Goal: Information Seeking & Learning: Learn about a topic

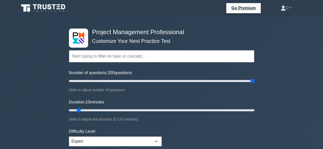
drag, startPoint x: 130, startPoint y: 78, endPoint x: 261, endPoint y: 74, distance: 131.3
type input "200"
click at [254, 78] on input "Number of questions: 200 questions" at bounding box center [161, 81] width 185 height 6
drag, startPoint x: 78, startPoint y: 110, endPoint x: 258, endPoint y: 112, distance: 180.3
type input "120"
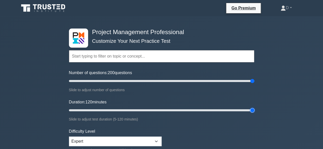
click at [254, 112] on input "Duration: 120 minutes" at bounding box center [161, 111] width 185 height 6
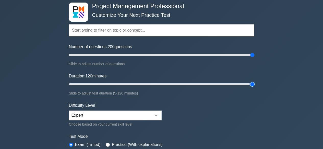
scroll to position [18, 0]
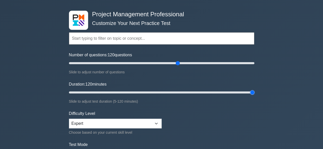
drag, startPoint x: 253, startPoint y: 62, endPoint x: 176, endPoint y: 64, distance: 77.1
click at [176, 64] on input "Number of questions: 120 questions" at bounding box center [161, 63] width 185 height 6
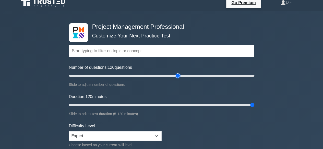
scroll to position [0, 0]
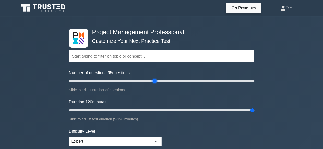
drag, startPoint x: 176, startPoint y: 81, endPoint x: 153, endPoint y: 81, distance: 23.8
click at [153, 81] on input "Number of questions: 95 questions" at bounding box center [161, 81] width 185 height 6
drag, startPoint x: 154, startPoint y: 80, endPoint x: 158, endPoint y: 79, distance: 4.2
type input "100"
click at [158, 79] on input "Number of questions: 100 questions" at bounding box center [161, 81] width 185 height 6
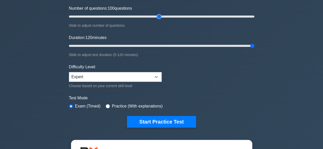
scroll to position [78, 0]
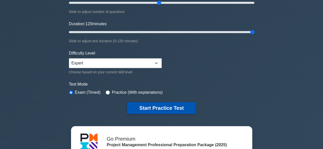
click at [150, 103] on button "Start Practice Test" at bounding box center [161, 108] width 69 height 12
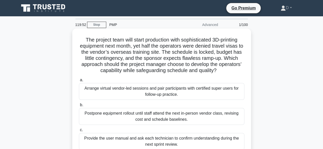
click at [172, 55] on h5 "The project team will start production with sophisticated 3D-printing equipment…" at bounding box center [161, 55] width 166 height 37
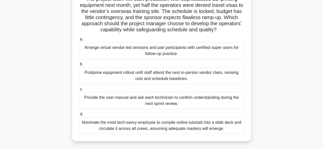
scroll to position [51, 0]
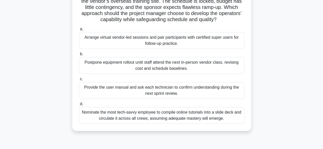
click at [187, 41] on div "Arrange virtual vendor-led sessions and pair participants with certified super …" at bounding box center [161, 40] width 165 height 17
click at [79, 31] on input "a. Arrange virtual vendor-led sessions and pair participants with certified sup…" at bounding box center [79, 29] width 0 height 3
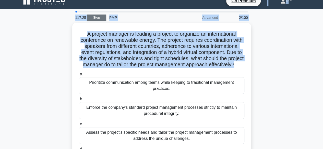
scroll to position [7, 0]
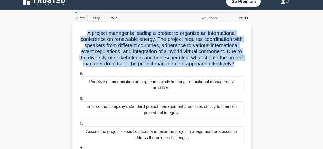
drag, startPoint x: 181, startPoint y: 24, endPoint x: 81, endPoint y: 35, distance: 100.5
click at [81, 35] on h5 "A project manager is leading a project to organize an international conference …" at bounding box center [161, 48] width 166 height 37
copy h5 "A project manager is leading a project to organize an international conference …"
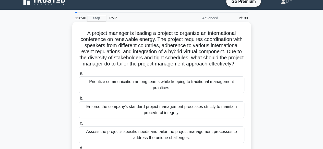
click at [183, 140] on div "Assess the project's specific needs and tailor the project management processes…" at bounding box center [161, 135] width 165 height 17
click at [79, 125] on input "c. Assess the project's specific needs and tailor the project management proces…" at bounding box center [79, 123] width 0 height 3
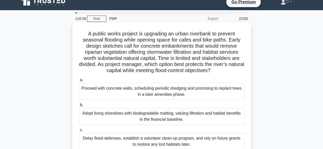
scroll to position [0, 0]
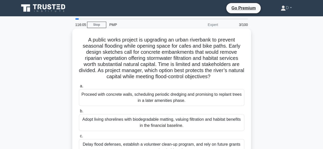
click at [168, 62] on h5 "A public works project is upgrading an urban riverbank to prevent seasonal floo…" at bounding box center [161, 58] width 166 height 43
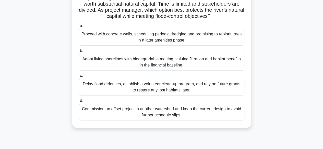
scroll to position [61, 0]
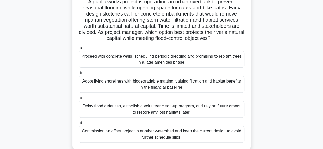
scroll to position [31, 0]
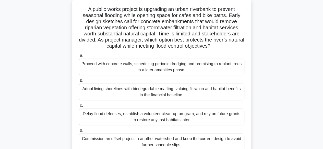
click at [174, 67] on div "Proceed with concrete walls, scheduling periodic dredging and promising to repl…" at bounding box center [161, 67] width 165 height 17
click at [79, 57] on input "a. Proceed with concrete walls, scheduling periodic dredging and promising to r…" at bounding box center [79, 55] width 0 height 3
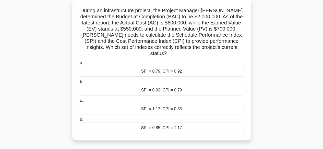
scroll to position [0, 0]
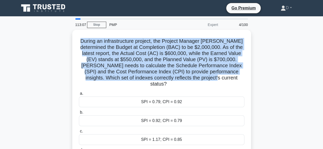
drag, startPoint x: 222, startPoint y: 77, endPoint x: 65, endPoint y: 34, distance: 162.9
click at [65, 34] on div "During an infrastructure project, the Project Manager [PERSON_NAME] determined …" at bounding box center [161, 104] width 291 height 148
copy h5 "During an infrastructure project, the Project Manager [PERSON_NAME] determined …"
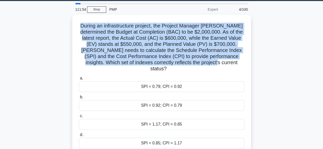
scroll to position [17, 0]
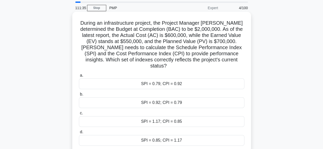
click at [124, 79] on div "SPI = 0.79; CPI = 0.92" at bounding box center [161, 84] width 165 height 11
click at [79, 77] on input "a. SPI = 0.79; CPI = 0.92" at bounding box center [79, 75] width 0 height 3
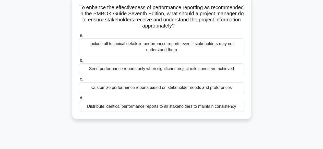
scroll to position [35, 0]
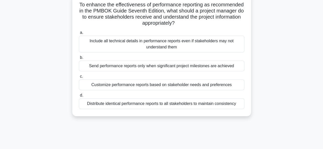
click at [224, 87] on div "Customize performance reports based on stakeholder needs and preferences" at bounding box center [161, 85] width 165 height 11
click at [79, 78] on input "c. Customize performance reports based on stakeholder needs and preferences" at bounding box center [79, 76] width 0 height 3
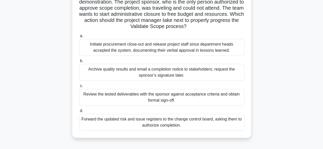
scroll to position [52, 0]
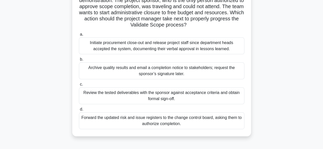
click at [223, 74] on div "Archive quality results and email a completion notice to stakeholders; request …" at bounding box center [161, 71] width 165 height 17
click at [79, 61] on input "b. Archive quality results and email a completion notice to stakeholders; reque…" at bounding box center [79, 59] width 0 height 3
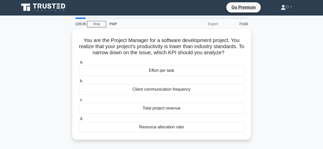
scroll to position [0, 0]
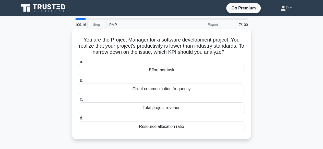
click at [191, 70] on div "Effort per task" at bounding box center [161, 70] width 165 height 11
click at [79, 64] on input "a. Effort per task" at bounding box center [79, 61] width 0 height 3
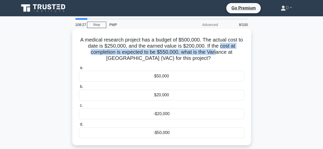
drag, startPoint x: 218, startPoint y: 50, endPoint x: 221, endPoint y: 49, distance: 3.5
click at [221, 49] on h5 "A medical research project has a budget of $500,000. The actual cost to date is…" at bounding box center [161, 49] width 166 height 25
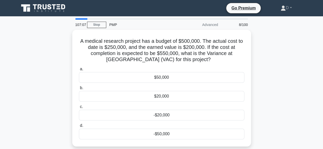
click at [291, 30] on div "A medical research project has a budget of $500,000. The actual cost to date is…" at bounding box center [161, 91] width 291 height 123
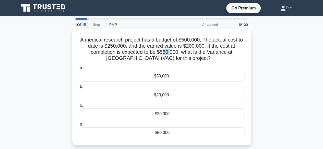
drag, startPoint x: 162, startPoint y: 53, endPoint x: 170, endPoint y: 53, distance: 7.9
click at [170, 53] on h5 "A medical research project has a budget of $500,000. The actual cost to date is…" at bounding box center [161, 49] width 166 height 25
click at [169, 54] on h5 "A medical research project has a budget of $500,000. The actual cost to date is…" at bounding box center [161, 49] width 166 height 25
click at [157, 76] on div "$50,000" at bounding box center [161, 76] width 165 height 11
click at [79, 70] on input "a. $50,000" at bounding box center [79, 67] width 0 height 3
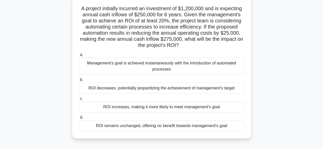
scroll to position [33, 0]
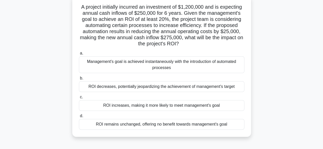
click at [161, 72] on div "Management's goal is achieved instantaneously with the introduction of automate…" at bounding box center [161, 64] width 165 height 17
click at [79, 55] on input "a. Management's goal is achieved instantaneously with the introduction of autom…" at bounding box center [79, 53] width 0 height 3
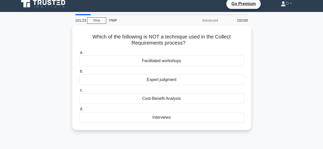
scroll to position [0, 0]
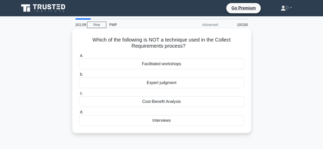
click at [176, 86] on div "Expert judgment" at bounding box center [161, 83] width 165 height 11
click at [79, 76] on input "b. Expert judgment" at bounding box center [79, 74] width 0 height 3
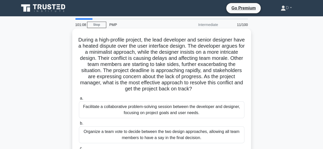
click at [200, 78] on h5 "During a high-profile project, the lead developer and senior designer have a he…" at bounding box center [161, 65] width 166 height 56
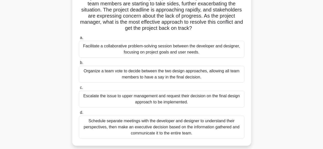
scroll to position [61, 0]
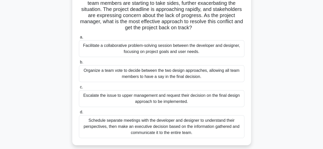
click at [182, 52] on div "Facilitate a collaborative problem-solving session between the developer and de…" at bounding box center [161, 48] width 165 height 17
click at [79, 39] on input "a. Facilitate a collaborative problem-solving session between the developer and…" at bounding box center [79, 37] width 0 height 3
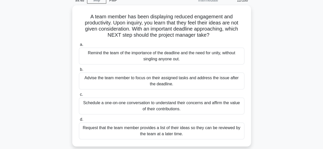
scroll to position [25, 0]
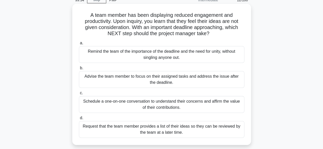
click at [173, 57] on div "Remind the team of the importance of the deadline and the need for unity, witho…" at bounding box center [161, 54] width 165 height 17
click at [79, 45] on input "a. Remind the team of the importance of the deadline and the need for unity, wi…" at bounding box center [79, 43] width 0 height 3
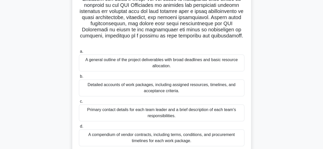
scroll to position [143, 0]
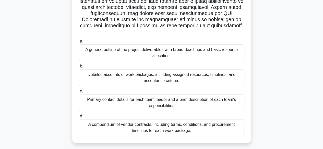
click at [186, 80] on div "Detailed accounts of work packages, including assigned resources, timelines, an…" at bounding box center [161, 77] width 165 height 17
click at [79, 68] on input "b. Detailed accounts of work packages, including assigned resources, timelines,…" at bounding box center [79, 66] width 0 height 3
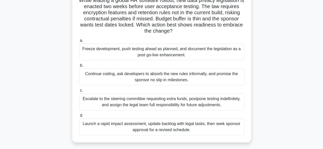
scroll to position [51, 0]
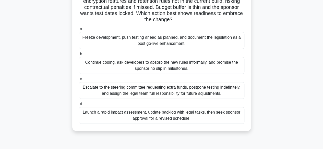
click at [205, 114] on div "Launch a rapid impact assessment, update backlog with legal tasks, then seek sp…" at bounding box center [161, 115] width 165 height 17
click at [79, 106] on input "d. Launch a rapid impact assessment, update backlog with legal tasks, then seek…" at bounding box center [79, 104] width 0 height 3
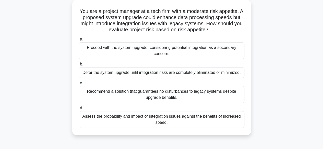
scroll to position [31, 0]
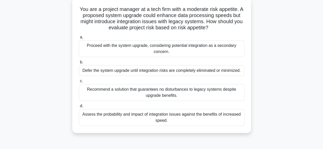
click at [205, 97] on div "Recommend a solution that guarantees no disturbances to legacy systems despite …" at bounding box center [161, 92] width 165 height 17
click at [79, 83] on input "c. Recommend a solution that guarantees no disturbances to legacy systems despi…" at bounding box center [79, 81] width 0 height 3
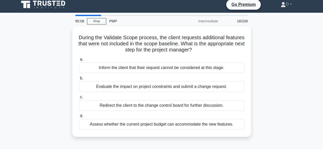
scroll to position [0, 0]
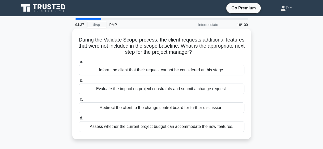
click at [194, 90] on div "Evaluate the impact on project constraints and submit a change request." at bounding box center [161, 89] width 165 height 11
click at [79, 82] on input "b. Evaluate the impact on project constraints and submit a change request." at bounding box center [79, 80] width 0 height 3
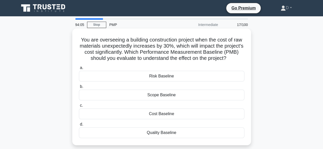
click at [180, 114] on div "Cost Baseline" at bounding box center [161, 114] width 165 height 11
click at [79, 108] on input "c. Cost Baseline" at bounding box center [79, 105] width 0 height 3
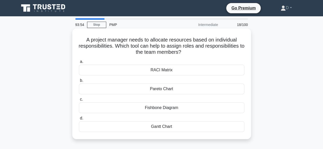
click at [176, 73] on div "RACI Matrix" at bounding box center [161, 70] width 165 height 11
click at [79, 64] on input "a. RACI Matrix" at bounding box center [79, 61] width 0 height 3
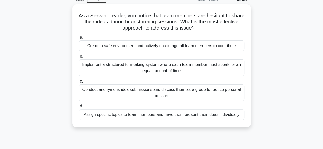
scroll to position [26, 0]
click at [323, 83] on html "Go Premium D" at bounding box center [161, 112] width 323 height 276
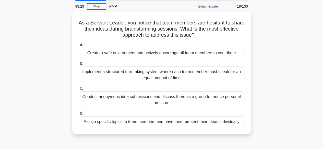
scroll to position [18, 0]
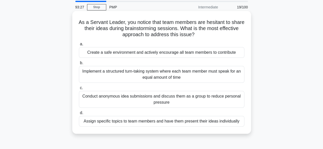
click at [186, 52] on div "Create a safe environment and actively encourage all team members to contribute" at bounding box center [161, 52] width 165 height 11
click at [79, 46] on input "a. Create a safe environment and actively encourage all team members to contrib…" at bounding box center [79, 44] width 0 height 3
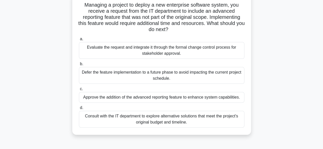
scroll to position [37, 0]
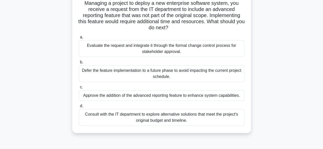
click at [201, 50] on div "Evaluate the request and integrate it through the formal change control process…" at bounding box center [161, 48] width 165 height 17
click at [79, 39] on input "a. Evaluate the request and integrate it through the formal change control proc…" at bounding box center [79, 37] width 0 height 3
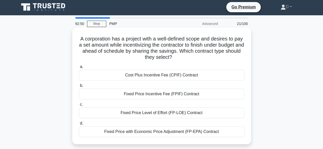
scroll to position [0, 0]
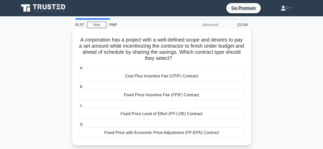
click at [187, 77] on div "Cost Plus Incentive Fee (CPIF) Contract" at bounding box center [161, 76] width 165 height 11
click at [79, 70] on input "a. Cost Plus Incentive Fee (CPIF) Contract" at bounding box center [79, 67] width 0 height 3
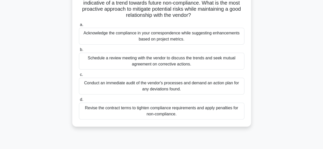
scroll to position [51, 0]
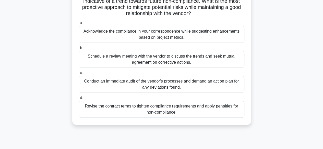
click at [203, 86] on div "Conduct an immediate audit of the vendor's processes and demand an action plan …" at bounding box center [161, 84] width 165 height 17
click at [79, 75] on input "c. Conduct an immediate audit of the vendor's processes and demand an action pl…" at bounding box center [79, 73] width 0 height 3
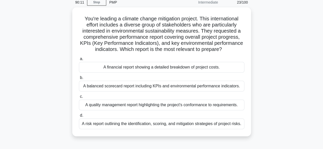
scroll to position [23, 0]
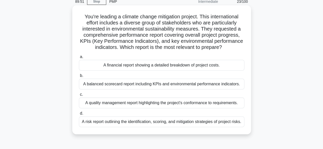
click at [230, 82] on div "A balanced scorecard report including KPIs and environmental performance indica…" at bounding box center [161, 84] width 165 height 11
click at [79, 78] on input "b. A balanced scorecard report including KPIs and environmental performance ind…" at bounding box center [79, 75] width 0 height 3
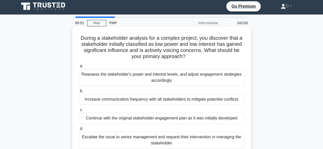
scroll to position [0, 0]
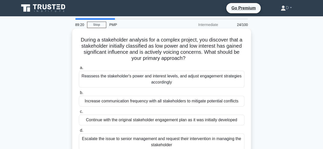
click at [226, 77] on div "Reassess the stakeholder's power and interest levels, and adjust engagement str…" at bounding box center [161, 79] width 165 height 17
click at [79, 70] on input "a. Reassess the stakeholder's power and interest levels, and adjust engagement …" at bounding box center [79, 67] width 0 height 3
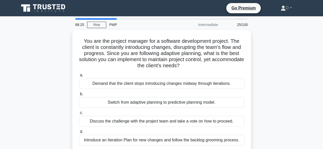
click at [251, 77] on div "You are the project manager for a software development project. The client is c…" at bounding box center [161, 94] width 291 height 129
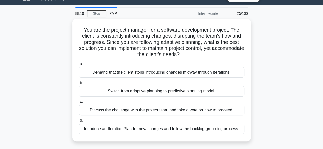
scroll to position [12, 0]
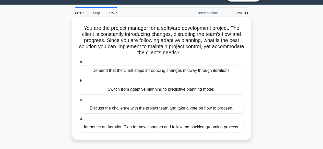
click at [218, 127] on div "Introduce an Iteration Plan for new changes and follow the backlog grooming pro…" at bounding box center [161, 127] width 165 height 11
click at [79, 121] on input "d. Introduce an Iteration Plan for new changes and follow the backlog grooming …" at bounding box center [79, 118] width 0 height 3
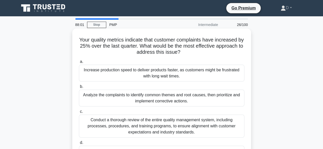
scroll to position [0, 0]
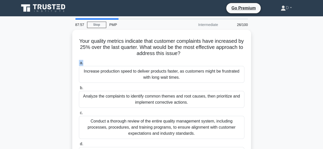
drag, startPoint x: 323, startPoint y: 55, endPoint x: 325, endPoint y: 60, distance: 5.8
click at [323, 60] on html "Go Premium D" at bounding box center [161, 138] width 323 height 276
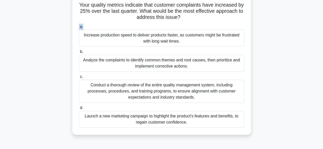
scroll to position [37, 0]
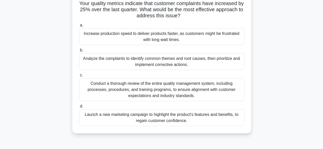
click at [186, 63] on div "Analyze the complaints to identify common themes and root causes, then prioriti…" at bounding box center [161, 61] width 165 height 17
click at [79, 52] on input "b. Analyze the complaints to identify common themes and root causes, then prior…" at bounding box center [79, 50] width 0 height 3
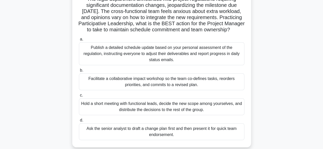
scroll to position [51, 0]
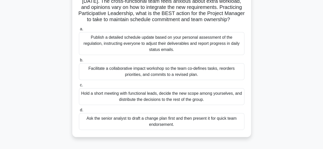
click at [188, 80] on div "Facilitate a collaborative impact workshop so the team co-defines tasks, reorde…" at bounding box center [161, 71] width 165 height 17
click at [79, 62] on input "b. Facilitate a collaborative impact workshop so the team co-defines tasks, reo…" at bounding box center [79, 60] width 0 height 3
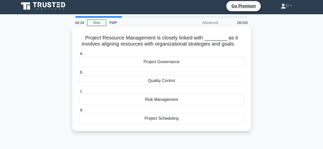
scroll to position [0, 0]
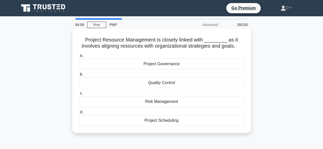
click at [167, 64] on div "Project Governance" at bounding box center [161, 64] width 165 height 11
click at [79, 57] on input "a. Project Governance" at bounding box center [79, 55] width 0 height 3
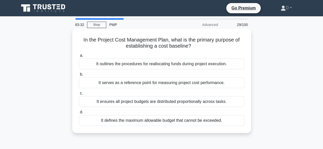
click at [194, 84] on div "It serves as a reference point for measuring project cost performance." at bounding box center [161, 83] width 165 height 11
click at [79, 76] on input "b. It serves as a reference point for measuring project cost performance." at bounding box center [79, 74] width 0 height 3
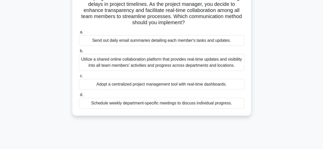
scroll to position [56, 0]
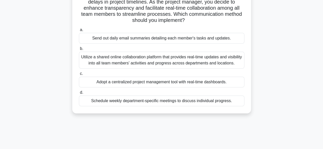
click at [211, 61] on div "Utilize a shared online collaboration platform that provides real-time updates …" at bounding box center [161, 60] width 165 height 17
click at [79, 51] on input "b. Utilize a shared online collaboration platform that provides real-time updat…" at bounding box center [79, 48] width 0 height 3
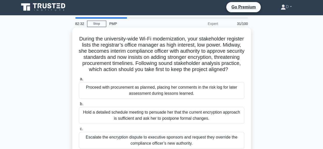
scroll to position [0, 0]
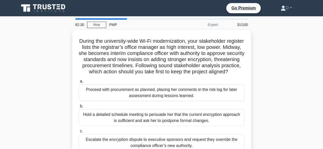
click at [260, 63] on div "During the university-wide Wi-Fi modernization, your stakeholder register lists…" at bounding box center [161, 110] width 291 height 160
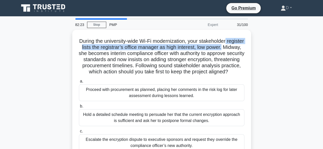
click at [322, 46] on main "82:23 Stop PMP Expert 31/100 During the university-wide Wi-Fi modernization, yo…" at bounding box center [161, 145] width 323 height 259
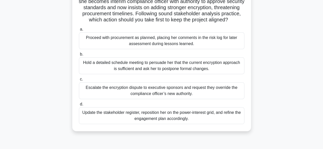
scroll to position [52, 0]
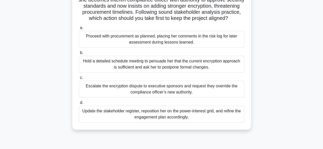
click at [208, 123] on div "Update the stakeholder register, reposition her on the power-interest grid, and…" at bounding box center [161, 114] width 165 height 17
click at [79, 105] on input "d. Update the stakeholder register, reposition her on the power-interest grid, …" at bounding box center [79, 102] width 0 height 3
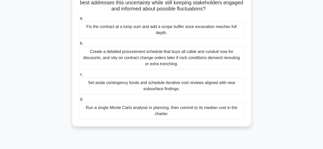
scroll to position [63, 0]
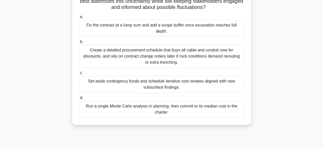
click at [174, 87] on div "Set aside contingency funds and schedule iterative cost reviews aligned with ne…" at bounding box center [161, 84] width 165 height 17
click at [79, 75] on input "c. Set aside contingency funds and schedule iterative cost reviews aligned with…" at bounding box center [79, 73] width 0 height 3
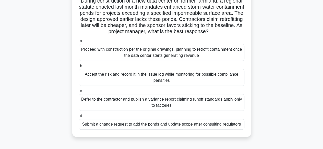
scroll to position [41, 0]
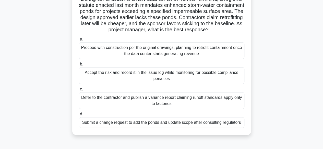
click at [196, 128] on div "Submit a change request to add the ponds and update scope after consulting regu…" at bounding box center [161, 122] width 165 height 11
click at [79, 116] on input "d. Submit a change request to add the ponds and update scope after consulting r…" at bounding box center [79, 114] width 0 height 3
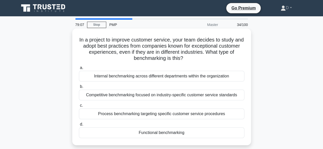
scroll to position [0, 0]
click at [176, 134] on div "Functional benchmarking" at bounding box center [161, 133] width 165 height 11
click at [79, 126] on input "d. Functional benchmarking" at bounding box center [79, 124] width 0 height 3
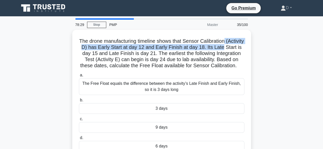
drag, startPoint x: 321, startPoint y: 41, endPoint x: 322, endPoint y: 45, distance: 4.7
click at [322, 45] on main "78:29 Stop PMP Master 35/100 The drone manufacturing timeline shows that Sensor…" at bounding box center [161, 145] width 323 height 259
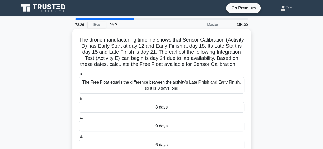
click at [225, 40] on h5 "The drone manufacturing timeline shows that Sensor Calibration (Activity D) has…" at bounding box center [161, 52] width 166 height 31
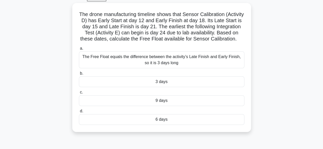
scroll to position [25, 0]
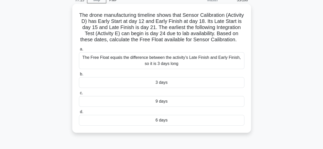
click at [168, 107] on div "9 days" at bounding box center [161, 101] width 165 height 11
click at [79, 95] on input "c. 9 days" at bounding box center [79, 93] width 0 height 3
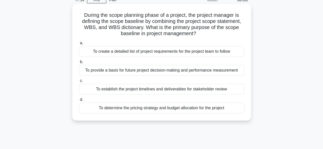
scroll to position [0, 0]
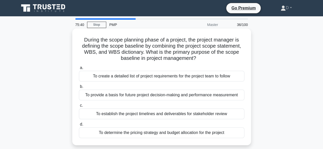
click at [185, 98] on div "To provide a basis for future project decision-making and performance measureme…" at bounding box center [161, 95] width 165 height 11
click at [79, 89] on input "b. To provide a basis for future project decision-making and performance measur…" at bounding box center [79, 86] width 0 height 3
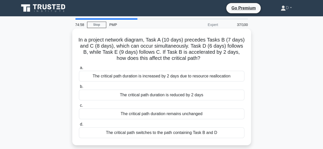
click at [200, 96] on div "The critical path duration is reduced by 2 days" at bounding box center [161, 95] width 165 height 11
click at [79, 89] on input "b. The critical path duration is reduced by 2 days" at bounding box center [79, 86] width 0 height 3
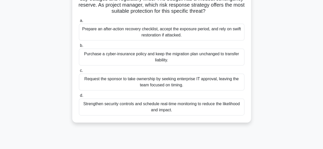
scroll to position [67, 0]
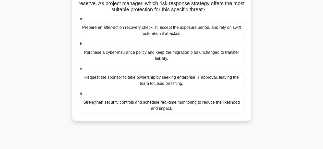
click at [196, 31] on div "Prepare an after-action recovery checklist, accept the exposure period, and rel…" at bounding box center [161, 30] width 165 height 17
click at [79, 21] on input "a. Prepare an after-action recovery checklist, accept the exposure period, and …" at bounding box center [79, 19] width 0 height 3
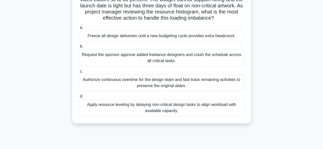
scroll to position [54, 0]
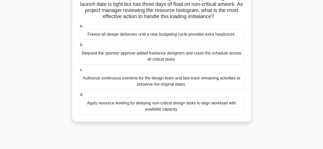
click at [209, 107] on div "Apply resource leveling by delaying non-critical design tasks to align workload…" at bounding box center [161, 106] width 165 height 17
click at [79, 97] on input "d. Apply resource leveling by delaying non-critical design tasks to align workl…" at bounding box center [79, 94] width 0 height 3
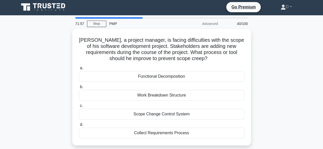
scroll to position [0, 0]
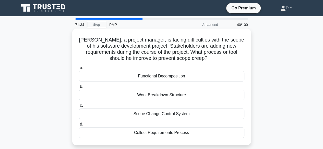
click at [155, 78] on div "Functional Decomposition" at bounding box center [161, 76] width 165 height 11
click at [79, 70] on input "a. Functional Decomposition" at bounding box center [79, 67] width 0 height 3
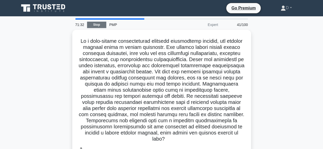
click at [96, 24] on link "Stop" at bounding box center [96, 25] width 19 height 6
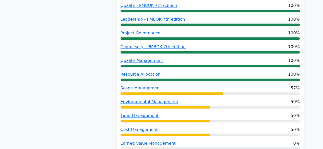
scroll to position [358, 0]
